Goal: Task Accomplishment & Management: Manage account settings

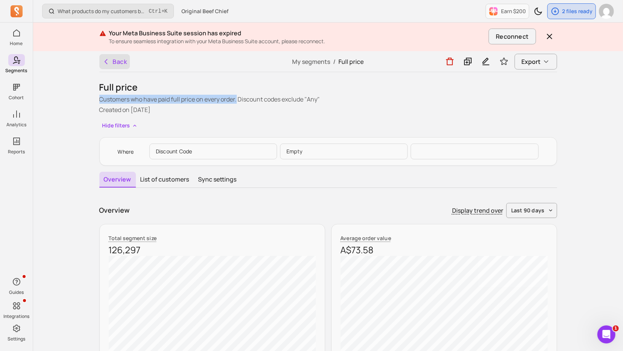
click at [121, 62] on button "Back" at bounding box center [114, 61] width 31 height 15
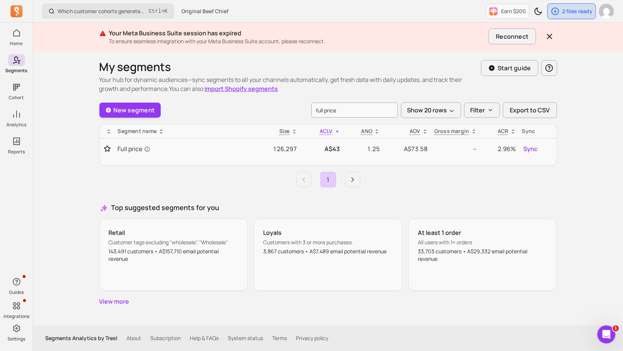
drag, startPoint x: 339, startPoint y: 110, endPoint x: 297, endPoint y: 110, distance: 41.4
click at [311, 110] on input "full price" at bounding box center [354, 110] width 87 height 15
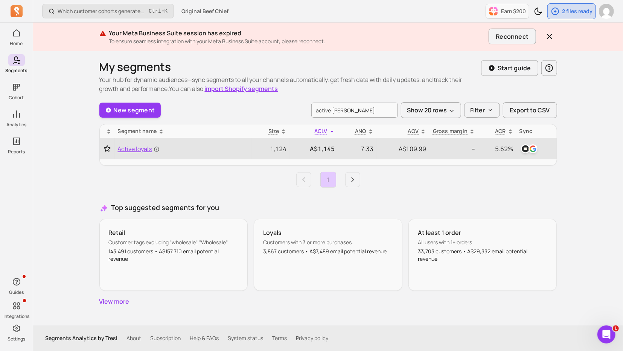
type input "active [PERSON_NAME]"
click at [147, 149] on span "Active loyals" at bounding box center [139, 148] width 42 height 9
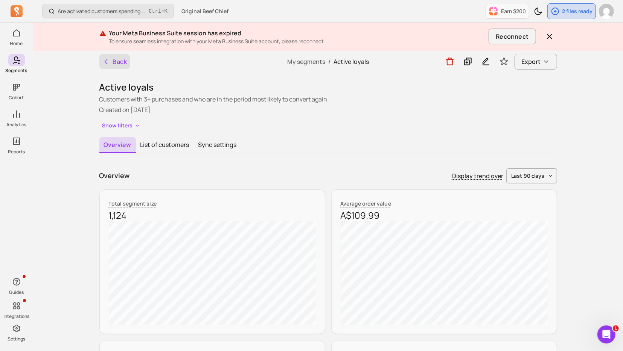
click at [115, 59] on button "Back" at bounding box center [114, 61] width 31 height 15
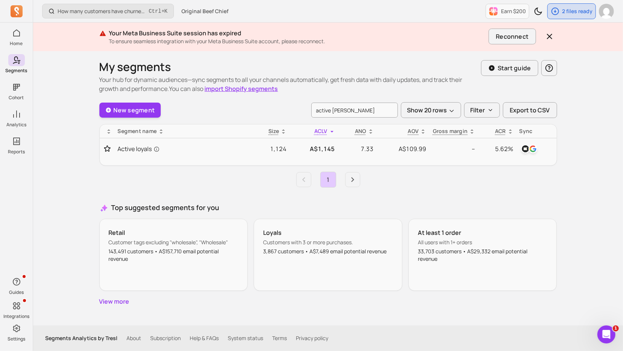
drag, startPoint x: 346, startPoint y: 111, endPoint x: 304, endPoint y: 109, distance: 41.4
click at [311, 109] on input "active [PERSON_NAME]" at bounding box center [354, 110] width 87 height 15
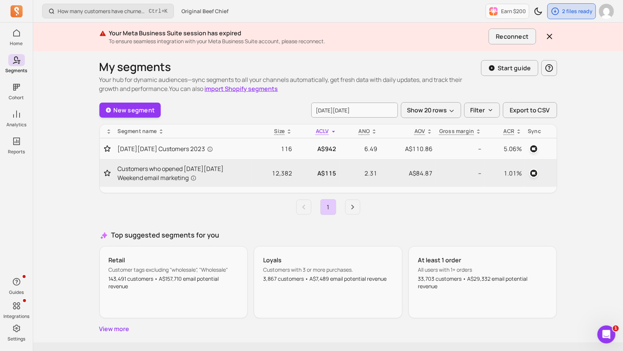
type input "[DATE][DATE]"
click at [183, 168] on span "Customers who opened [DATE][DATE] Weekend email marketing" at bounding box center [183, 173] width 131 height 18
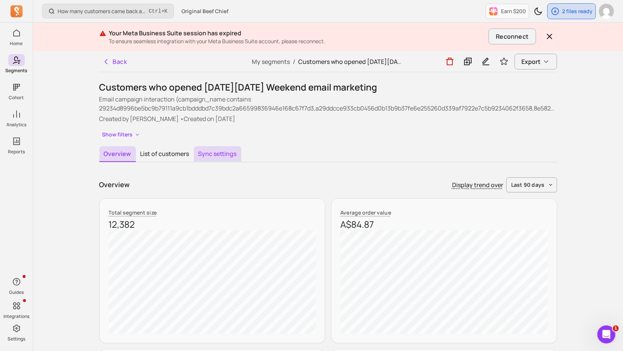
click at [209, 156] on button "Sync settings" at bounding box center [217, 154] width 47 height 16
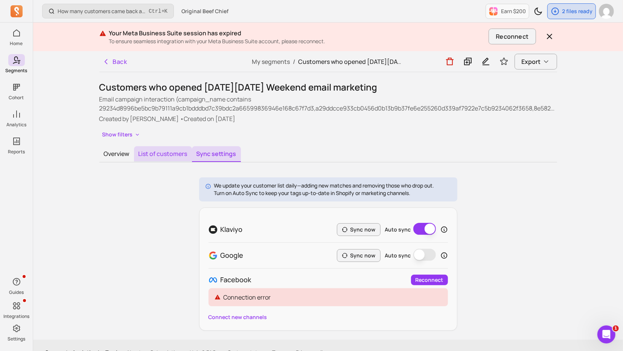
click at [157, 154] on button "List of customers" at bounding box center [163, 154] width 58 height 16
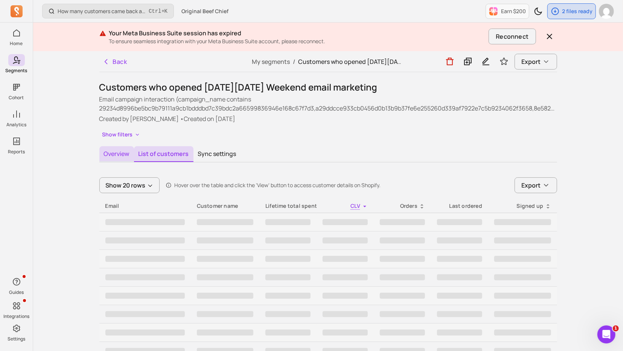
click at [114, 154] on button "Overview" at bounding box center [116, 154] width 35 height 16
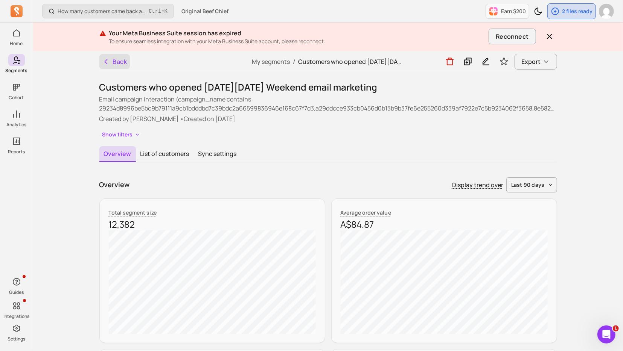
click at [122, 63] on button "Back" at bounding box center [114, 61] width 31 height 15
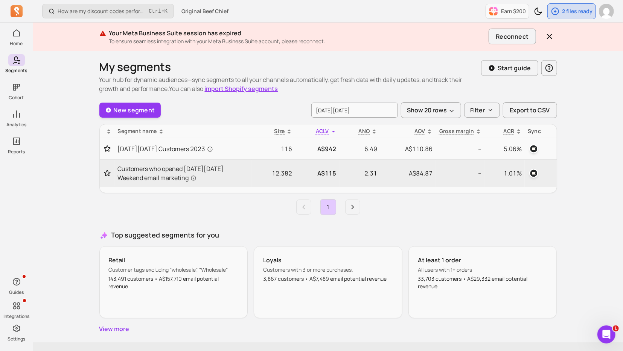
drag, startPoint x: 346, startPoint y: 114, endPoint x: 288, endPoint y: 108, distance: 58.2
click at [311, 108] on input "[DATE][DATE]" at bounding box center [354, 110] width 87 height 15
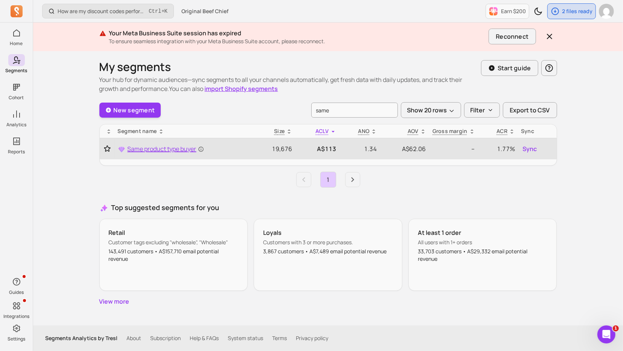
type input "same"
click at [183, 147] on span "Same product type buyer" at bounding box center [166, 148] width 76 height 9
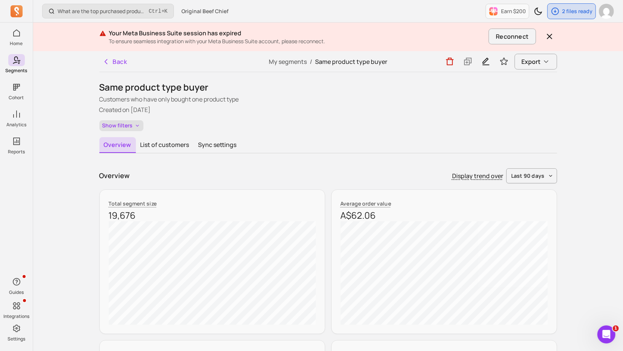
click at [133, 123] on button "Show filters" at bounding box center [121, 125] width 44 height 11
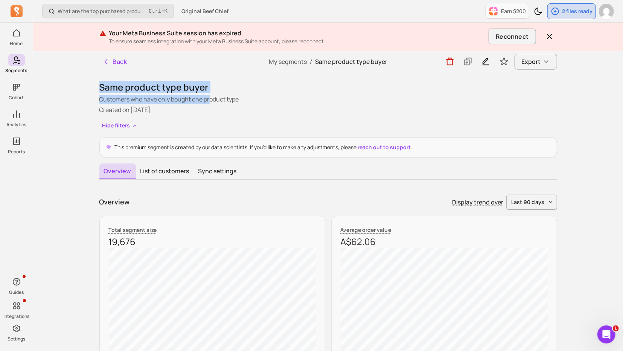
drag, startPoint x: 101, startPoint y: 88, endPoint x: 210, endPoint y: 96, distance: 108.7
click at [210, 96] on div "Same product type buyer Customers who have only bought one product type Created…" at bounding box center [327, 119] width 457 height 76
click at [235, 99] on p "Customers who have only bought one product type" at bounding box center [327, 99] width 457 height 9
drag, startPoint x: 242, startPoint y: 101, endPoint x: 101, endPoint y: 101, distance: 140.3
click at [101, 101] on p "Customers who have only bought one product type" at bounding box center [327, 99] width 457 height 9
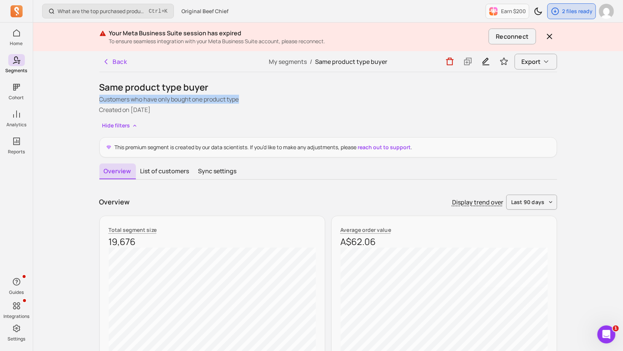
copy p "Customers who have only bought one product type"
click at [121, 63] on button "Back" at bounding box center [114, 61] width 31 height 15
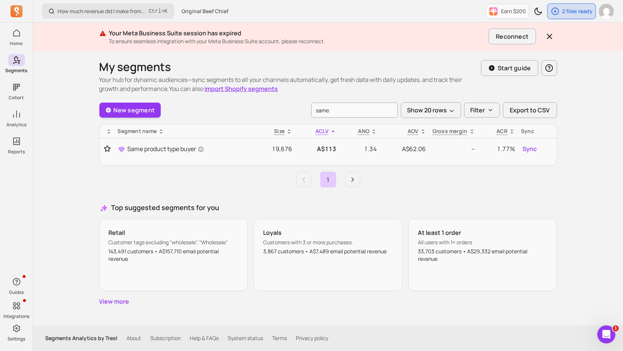
drag, startPoint x: 346, startPoint y: 109, endPoint x: 289, endPoint y: 104, distance: 57.1
click at [311, 104] on input "same" at bounding box center [354, 110] width 87 height 15
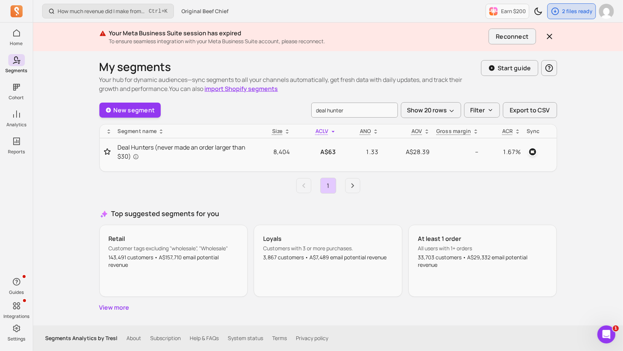
type input "deal hunter"
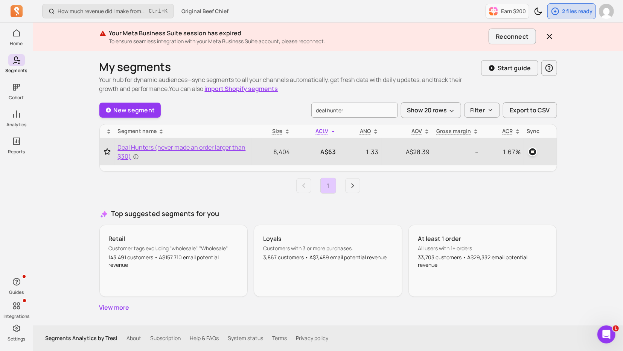
click at [163, 144] on span "Deal Hunters (never made an order larger than $30)" at bounding box center [183, 152] width 131 height 18
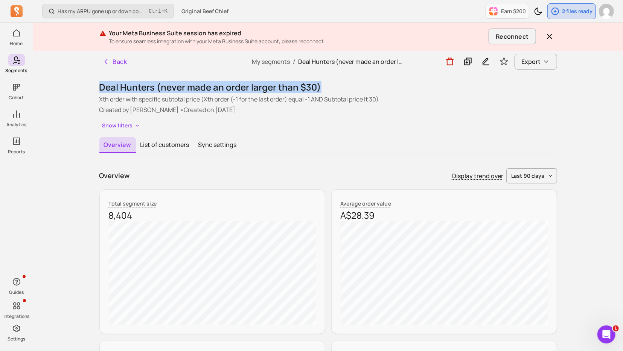
drag, startPoint x: 318, startPoint y: 88, endPoint x: 99, endPoint y: 86, distance: 219.0
copy h1 "Deal Hunters (never made an order larger than $30)"
click at [119, 122] on button "Show filters" at bounding box center [121, 125] width 44 height 11
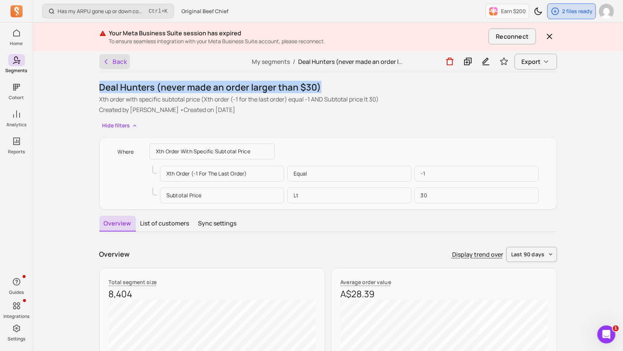
click at [119, 64] on button "Back" at bounding box center [114, 61] width 31 height 15
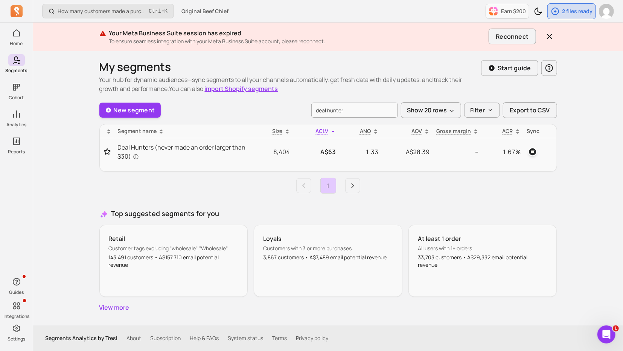
drag, startPoint x: 350, startPoint y: 114, endPoint x: 300, endPoint y: 112, distance: 49.3
click at [311, 112] on input "deal hunter" at bounding box center [354, 110] width 87 height 15
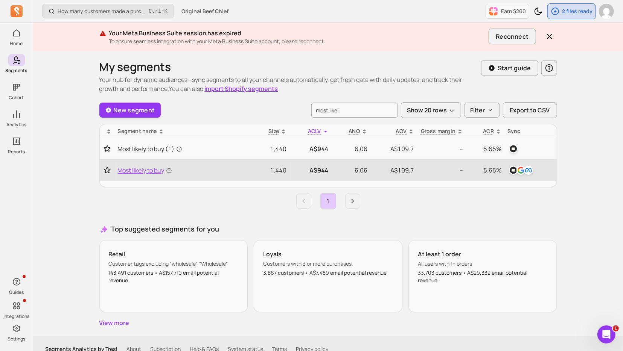
type input "most likel"
click at [158, 169] on span "Most likely to buy" at bounding box center [145, 170] width 54 height 9
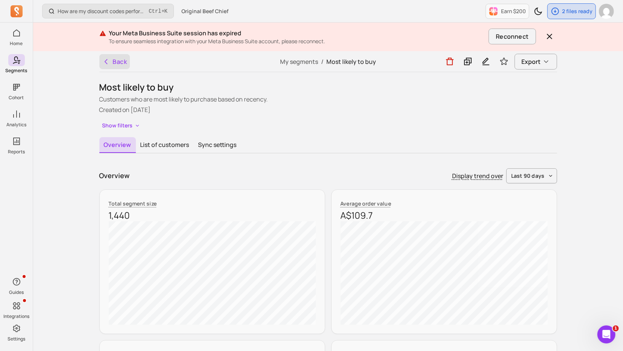
click at [125, 62] on button "Back" at bounding box center [114, 61] width 31 height 15
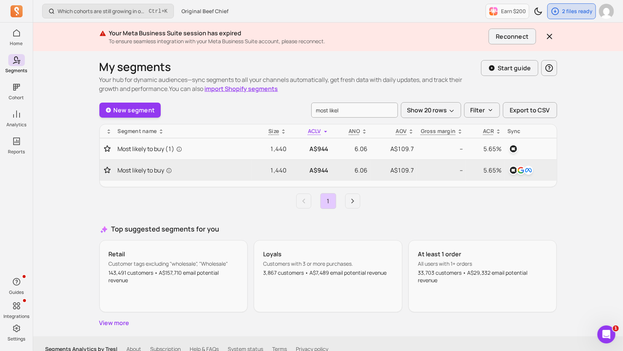
drag, startPoint x: 292, startPoint y: 109, endPoint x: 288, endPoint y: 108, distance: 4.2
click at [311, 108] on input "most likel" at bounding box center [354, 110] width 87 height 15
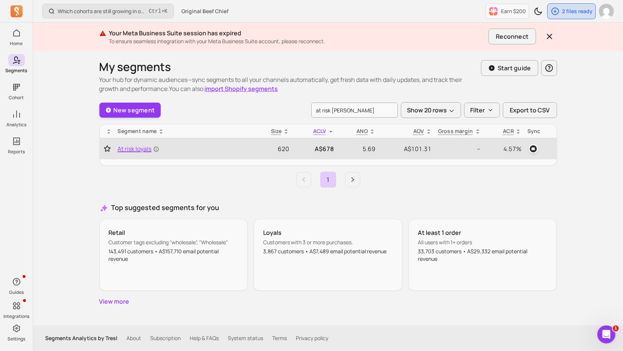
type input "at risk [PERSON_NAME]"
click at [143, 150] on span "At risk loyals" at bounding box center [138, 148] width 41 height 9
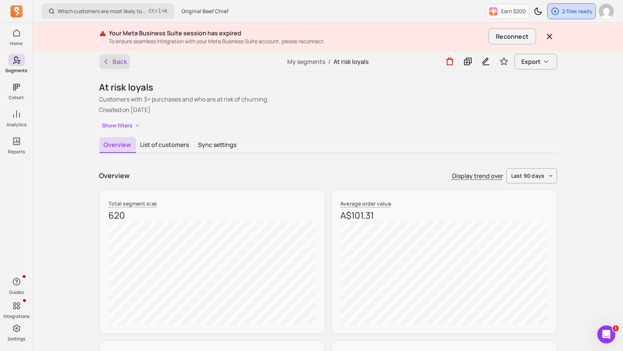
click at [116, 66] on button "Back" at bounding box center [114, 61] width 31 height 15
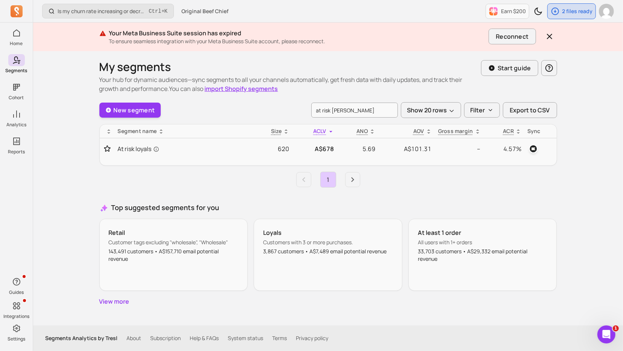
drag, startPoint x: 352, startPoint y: 111, endPoint x: 302, endPoint y: 110, distance: 49.7
click at [311, 110] on input "at risk [PERSON_NAME]" at bounding box center [354, 110] width 87 height 15
type input "big spenders"
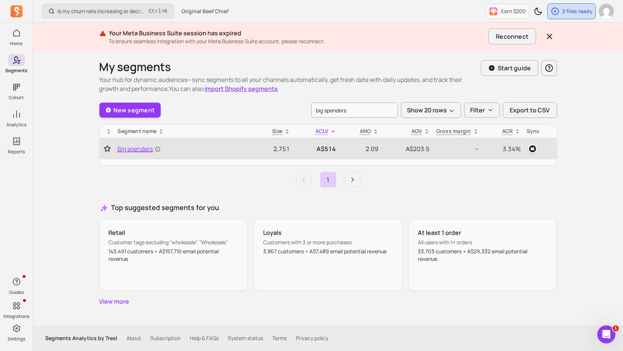
click at [147, 149] on span "Big spenders" at bounding box center [139, 148] width 43 height 9
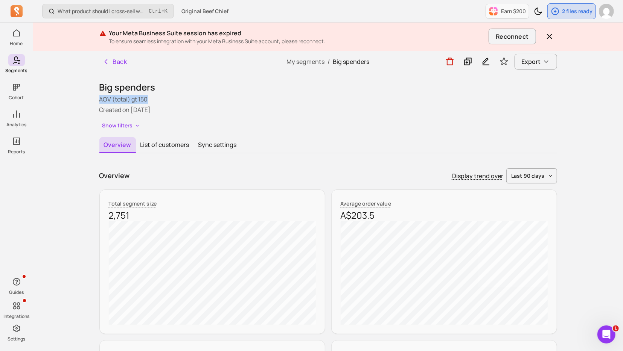
drag, startPoint x: 149, startPoint y: 100, endPoint x: 89, endPoint y: 97, distance: 60.3
click at [99, 97] on p "AOV (total) gt 150" at bounding box center [327, 99] width 457 height 9
copy p "AOV (total) gt 150"
click at [127, 125] on button "Show filters" at bounding box center [121, 125] width 44 height 11
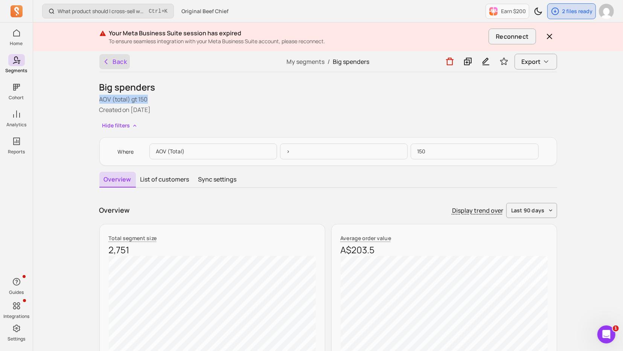
click at [105, 60] on icon "button" at bounding box center [106, 62] width 8 height 8
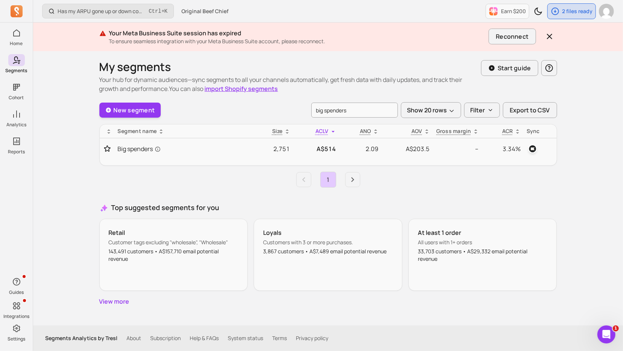
drag, startPoint x: 352, startPoint y: 111, endPoint x: 299, endPoint y: 106, distance: 53.2
click at [311, 110] on input "big spenders" at bounding box center [354, 110] width 87 height 15
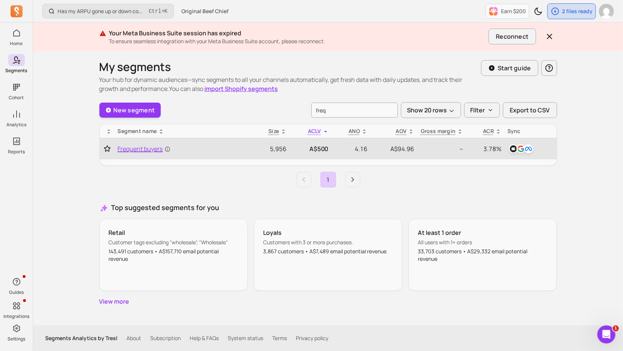
type input "freq"
click at [159, 148] on span "Frequent buyers" at bounding box center [144, 148] width 53 height 9
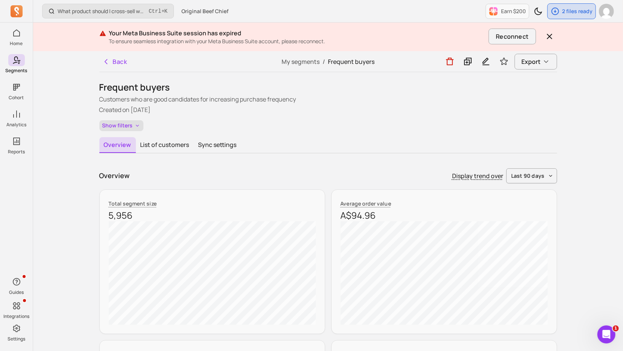
click at [133, 121] on button "Show filters" at bounding box center [121, 125] width 44 height 11
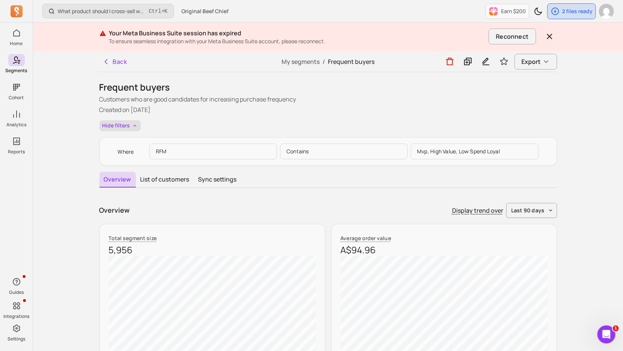
click at [99, 120] on button "Hide filters" at bounding box center [119, 125] width 41 height 11
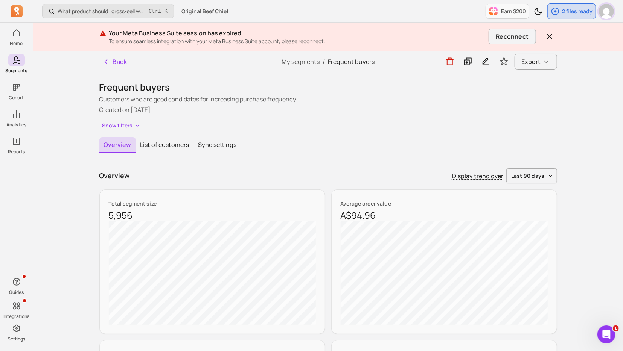
click at [608, 12] on img "button" at bounding box center [606, 11] width 15 height 15
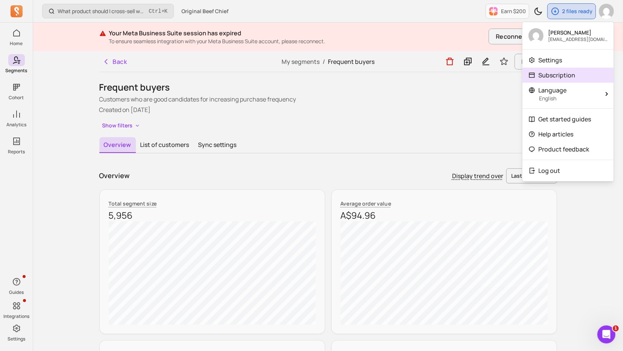
click at [574, 76] on link "Subscription" at bounding box center [567, 75] width 91 height 15
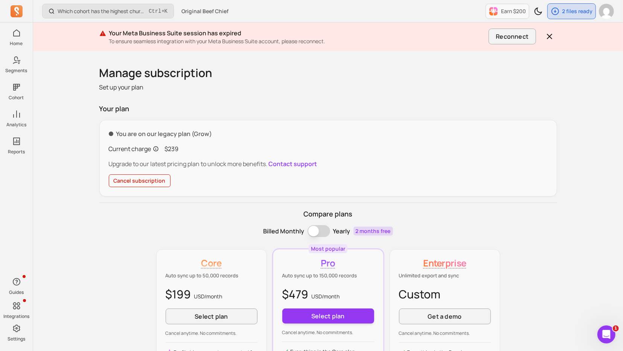
click at [157, 182] on button "Cancel subscription" at bounding box center [140, 181] width 62 height 13
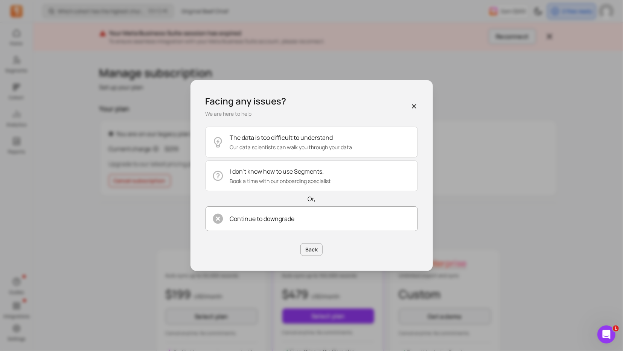
click at [286, 219] on p "Continue to downgrade" at bounding box center [262, 218] width 65 height 9
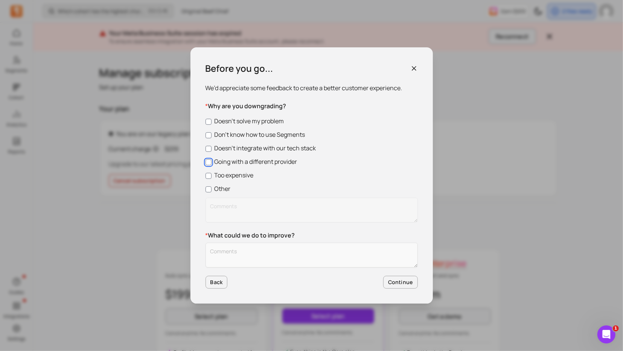
click at [210, 166] on input "Going with a different provider" at bounding box center [208, 163] width 6 height 6
checkbox input "true"
click at [400, 279] on button "Continue" at bounding box center [400, 282] width 35 height 13
type textarea "."
click at [398, 283] on button "Continue" at bounding box center [400, 282] width 35 height 13
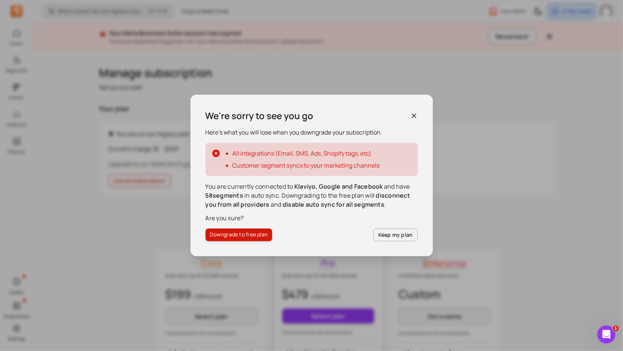
click at [245, 237] on button "Downgrade to free plan" at bounding box center [238, 235] width 67 height 13
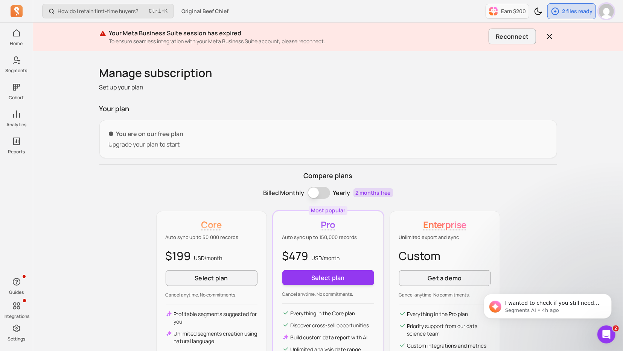
click at [607, 12] on img "button" at bounding box center [606, 11] width 15 height 15
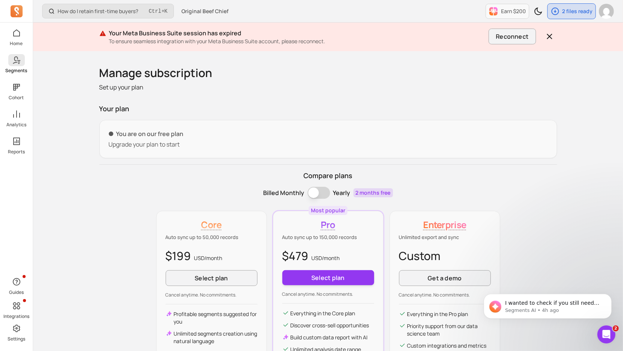
click at [15, 58] on icon at bounding box center [16, 60] width 9 height 9
click at [21, 61] on span at bounding box center [16, 60] width 17 height 12
click at [18, 65] on span at bounding box center [16, 60] width 17 height 12
click at [20, 104] on div "Home Segments Cohort Analytics Reports" at bounding box center [16, 91] width 33 height 128
click at [17, 97] on p "Cohort" at bounding box center [16, 98] width 15 height 6
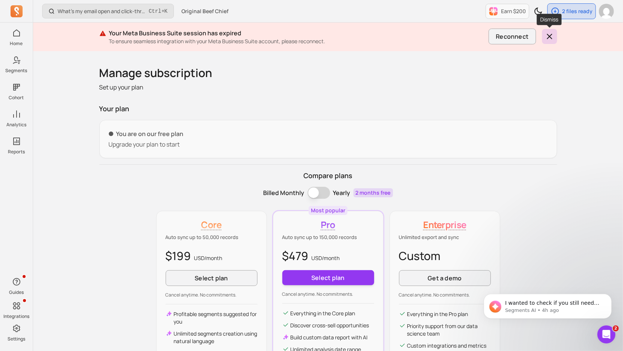
click at [548, 36] on icon "button" at bounding box center [549, 36] width 9 height 9
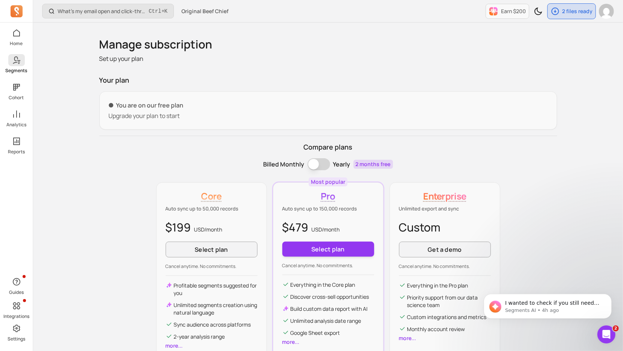
click at [20, 58] on icon at bounding box center [16, 60] width 9 height 9
click at [18, 87] on icon at bounding box center [16, 87] width 9 height 9
click at [18, 121] on link "Analytics" at bounding box center [16, 118] width 33 height 20
click at [18, 150] on p "Reports" at bounding box center [16, 152] width 17 height 6
